Goal: Find specific page/section: Find specific page/section

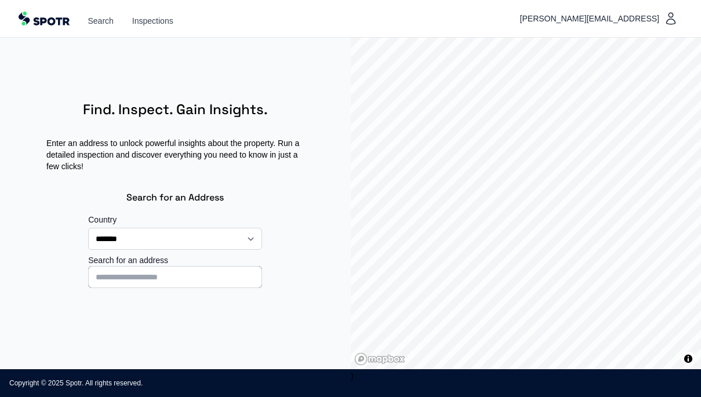
select select "**"
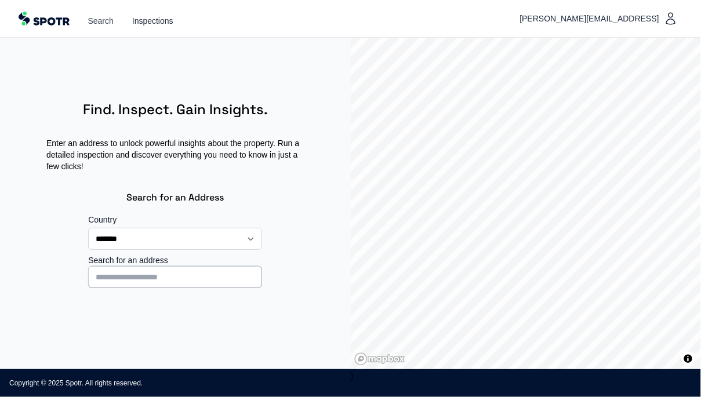
click at [166, 23] on link "Inspections" at bounding box center [152, 21] width 41 height 12
